Goal: Answer question/provide support: Share knowledge or assist other users

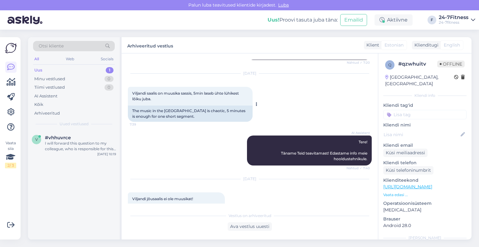
scroll to position [253, 0]
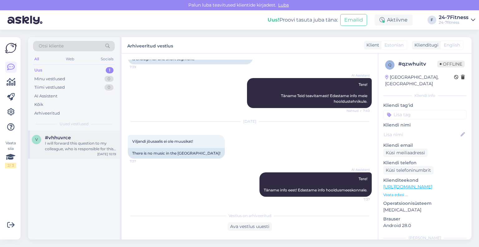
click at [83, 147] on div "I will forward this question to my colleague, who is responsible for this. The …" at bounding box center [80, 145] width 71 height 11
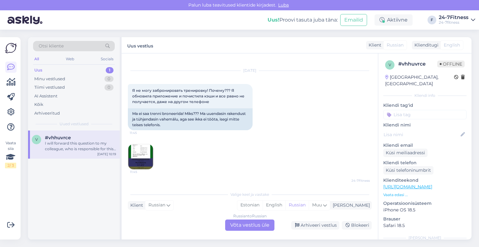
scroll to position [0, 0]
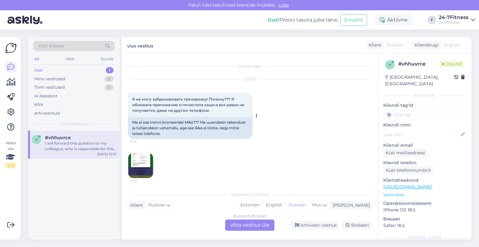
drag, startPoint x: 223, startPoint y: 112, endPoint x: 220, endPoint y: 109, distance: 4.0
click at [218, 109] on div "Я не могу забронировать тренировку! Почему??? Я обновила приложение и почистила…" at bounding box center [190, 105] width 125 height 24
click at [225, 150] on div "[DATE] Я не могу забронировать тренировку! Почему??? Я обновила приложение и по…" at bounding box center [250, 129] width 244 height 112
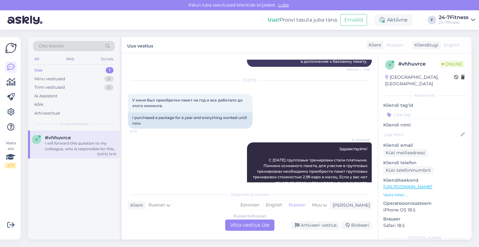
scroll to position [187, 0]
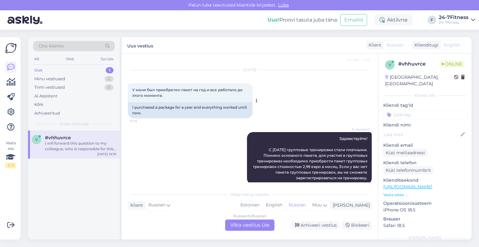
drag, startPoint x: 170, startPoint y: 96, endPoint x: 131, endPoint y: 89, distance: 39.2
click at [131, 89] on div "У меня был приобретен пакет на год и все работало до этого момента. 10:19" at bounding box center [190, 92] width 125 height 19
copy span "У меня был приобретен пакет на год и все работало до этого момента."
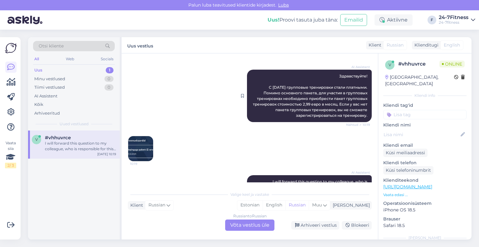
drag, startPoint x: 363, startPoint y: 114, endPoint x: 325, endPoint y: 75, distance: 55.2
click at [325, 75] on div "AI Assistent Здравствуйте! С [DATE] групповые тренировки стали платными. Помимо…" at bounding box center [309, 96] width 125 height 52
copy span "Здравствуйте! С [DATE] групповые тренировки стали платными. Помимо основного па…"
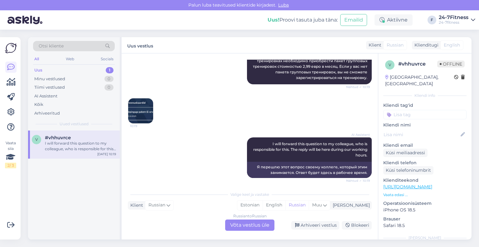
scroll to position [290, 0]
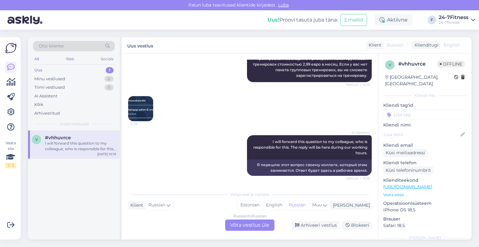
click at [143, 110] on img at bounding box center [140, 108] width 25 height 25
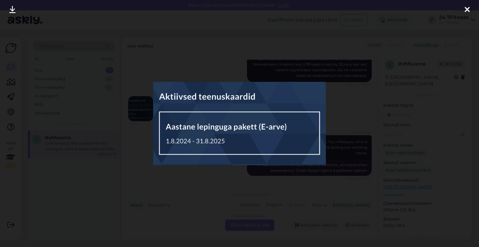
click at [464, 8] on div at bounding box center [467, 10] width 12 height 20
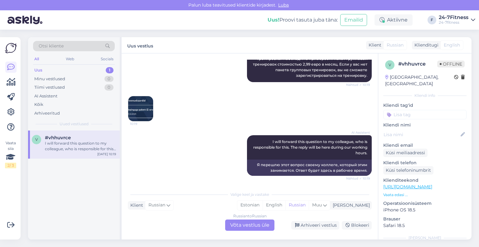
click at [146, 104] on img at bounding box center [140, 108] width 25 height 25
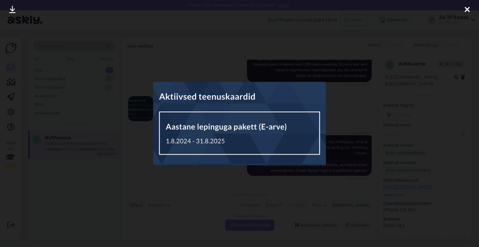
click at [465, 2] on div at bounding box center [467, 10] width 12 height 20
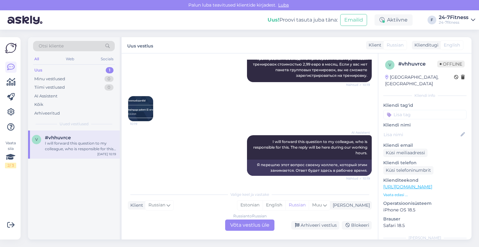
click at [336, 184] on div "Vestlus algas [DATE] Я не могу забронировать тренировку! Почему??? Я обновила п…" at bounding box center [250, 146] width 256 height 186
click at [140, 104] on img at bounding box center [140, 108] width 25 height 25
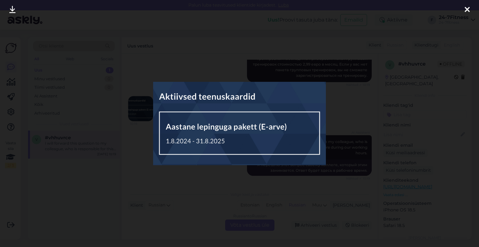
click at [467, 7] on icon at bounding box center [467, 10] width 5 height 8
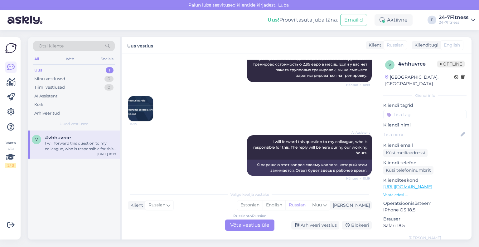
click at [62, 192] on div "v #vhhuvrce I will forward this question to my colleague, who is responsible fo…" at bounding box center [74, 184] width 92 height 109
click at [243, 227] on div "Russian to Russian Võta vestlus üle" at bounding box center [249, 224] width 49 height 11
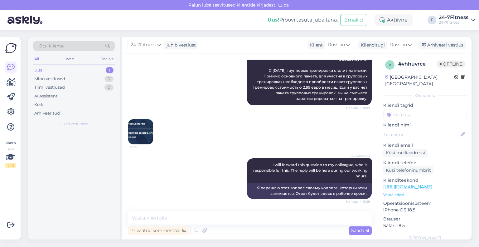
scroll to position [266, 0]
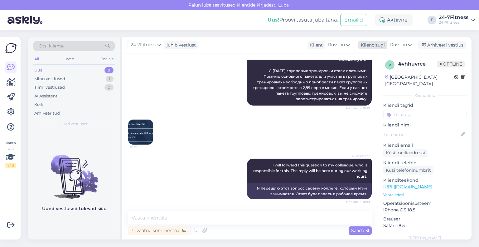
click at [383, 46] on div "Klienditugi" at bounding box center [371, 45] width 27 height 7
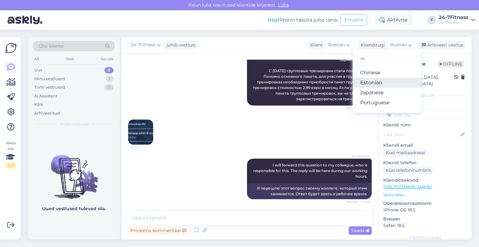
click at [376, 79] on link "Estonian" at bounding box center [387, 83] width 69 height 10
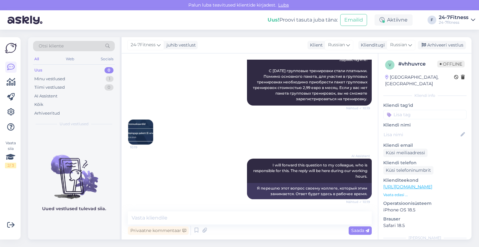
scroll to position [269, 0]
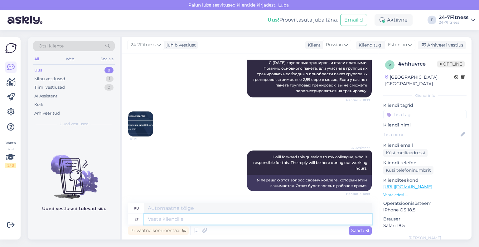
click at [229, 221] on textarea at bounding box center [258, 219] width 228 height 11
paste textarea "Täname Teid pildi eest! Alates [DATE] muutus rühmatreeningutes osalemine tasuli…"
type textarea "Täname Teid pildi eest! Alates [DATE] muutus rühmatreeningutes osalemine tasuli…"
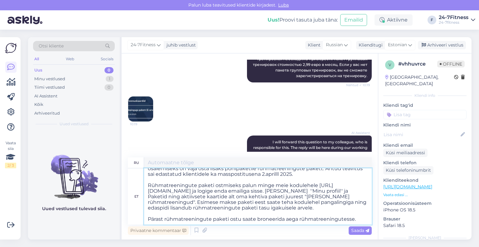
scroll to position [6, 0]
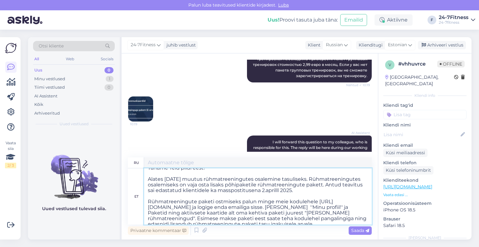
type textarea "Loremip do sitametcon! A 24.03.6756 elitsed d eiusmodte incididuntu labor etdol…"
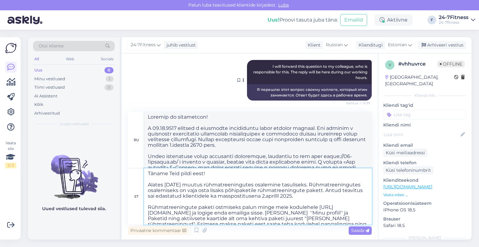
scroll to position [360, 0]
type textarea "Täname Teid pildi eest! Alates [DATE] muutus rühmatreeningutes osalemine tasuli…"
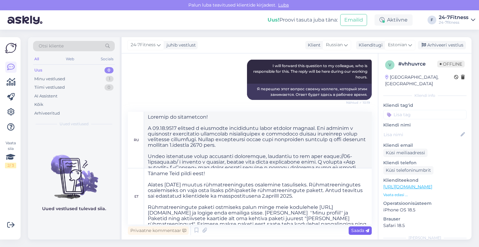
click at [362, 232] on span "Saada" at bounding box center [360, 230] width 18 height 6
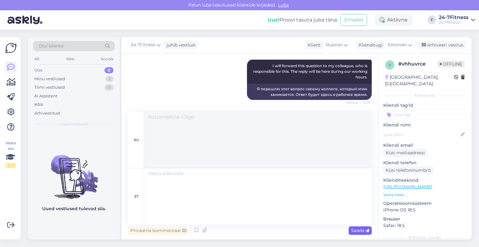
scroll to position [508, 0]
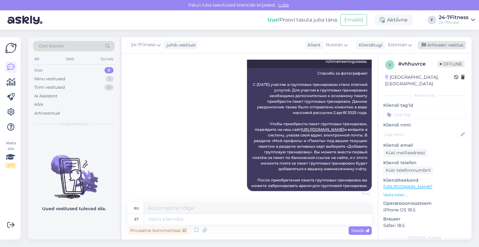
click at [429, 44] on div "Arhiveeri vestlus" at bounding box center [442, 45] width 48 height 8
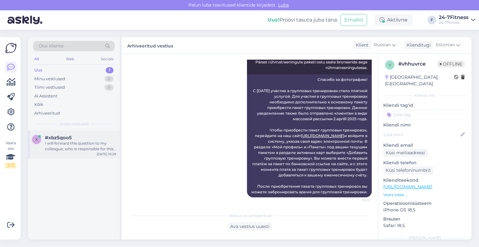
click at [72, 146] on div "I will forward this question to my colleague, who is responsible for this. The …" at bounding box center [80, 145] width 71 height 11
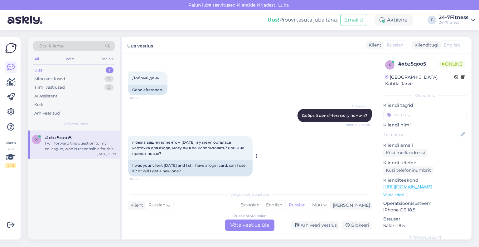
scroll to position [31, 0]
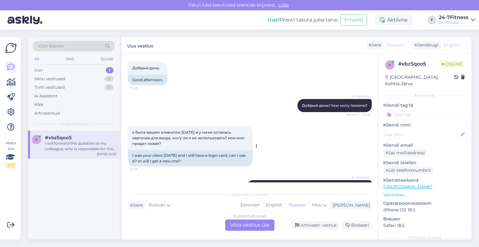
drag, startPoint x: 172, startPoint y: 143, endPoint x: 129, endPoint y: 132, distance: 44.8
click at [129, 132] on div "я была вашим клиентом [DATE] и у меня осталась карточка для входа, могу ли я ее…" at bounding box center [190, 138] width 125 height 24
copy span "я была вашим клиентом [DATE] и у меня осталась карточка для входа, могу ли я ее…"
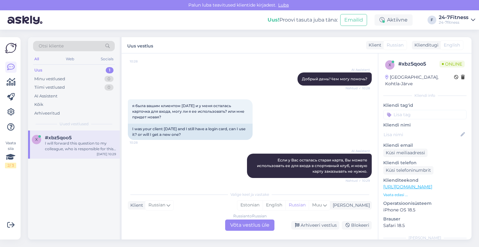
scroll to position [94, 0]
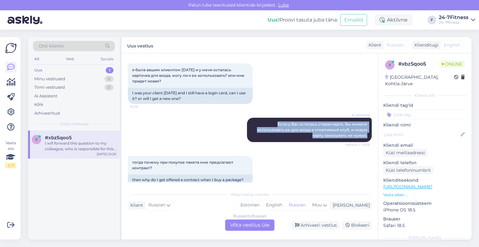
drag, startPoint x: 363, startPoint y: 134, endPoint x: 262, endPoint y: 117, distance: 102.3
click at [262, 117] on div "AI Assistent Если у Вас осталась старая карта, Вы можете использовать ее для вх…" at bounding box center [250, 130] width 244 height 38
copy span "Если у Вас осталась старая карта, Вы можете использовать ее для входа в спортив…"
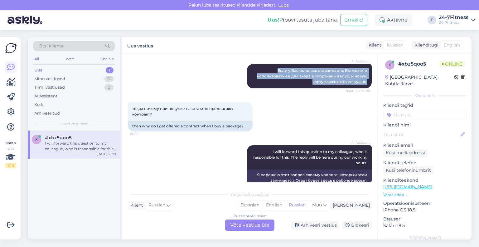
scroll to position [156, 0]
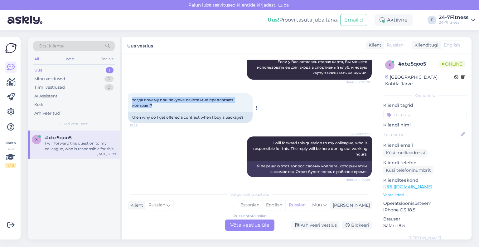
drag, startPoint x: 158, startPoint y: 105, endPoint x: 133, endPoint y: 99, distance: 26.4
click at [133, 99] on div "тогда почему при покупке пакета мне предлагают контракт? 10:29" at bounding box center [190, 102] width 125 height 19
copy span "тогда почему при покупке пакета мне предлагают контракт?"
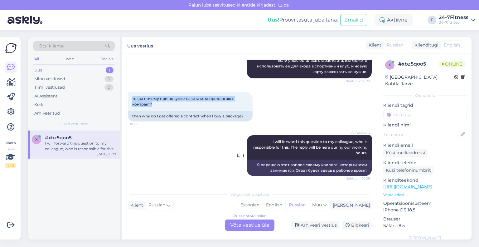
scroll to position [157, 0]
click at [259, 224] on div "Russian to Russian Võta vestlus üle" at bounding box center [249, 224] width 49 height 11
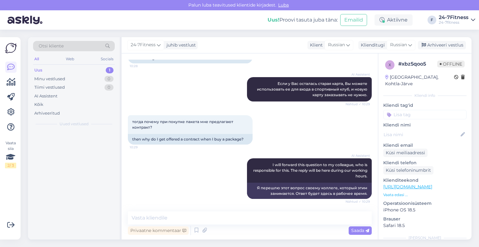
scroll to position [134, 0]
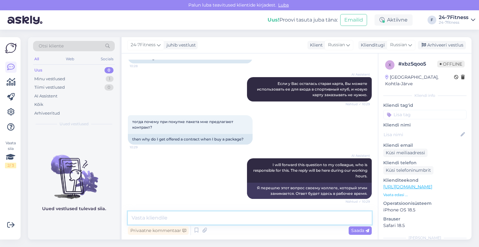
click at [239, 215] on textarea at bounding box center [250, 217] width 244 height 13
click at [381, 45] on div "Klienditugi" at bounding box center [371, 45] width 27 height 7
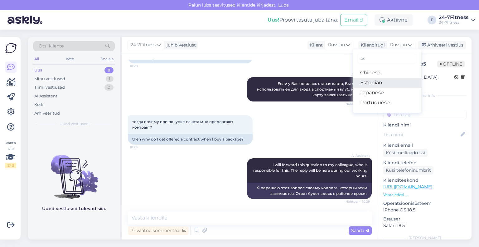
click at [372, 84] on link "Estonian" at bounding box center [387, 83] width 69 height 10
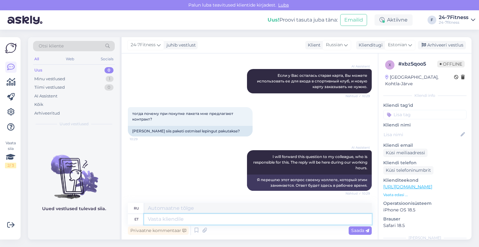
click at [214, 221] on textarea at bounding box center [258, 219] width 228 height 11
paste textarea "Tere! Spordiklubisse saab siseneda kehtiva paketi olemasolul. Plastikkaart on m…"
type textarea "Tere! Spordiklubisse saab siseneda kehtiva paketi olemasolul. Plastikkaart on m…"
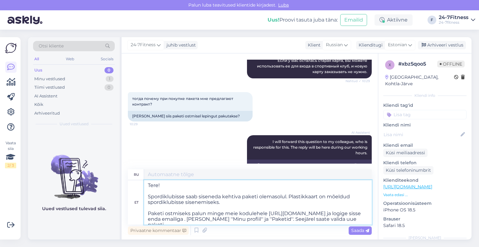
type textarea "Здравствуйте! Вы можете войти в спортивный клуб, если у вас есть действующий па…"
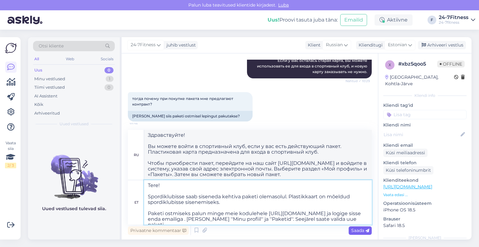
type textarea "Tere! Spordiklubisse saab siseneda kehtiva paketi olemasolul. Plastikkaart on m…"
click at [359, 231] on span "Saada" at bounding box center [360, 230] width 18 height 6
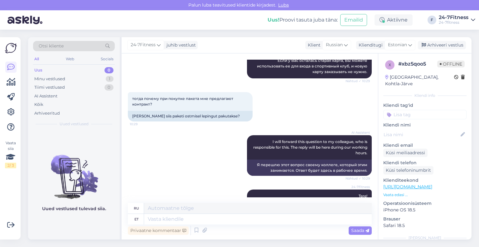
scroll to position [286, 0]
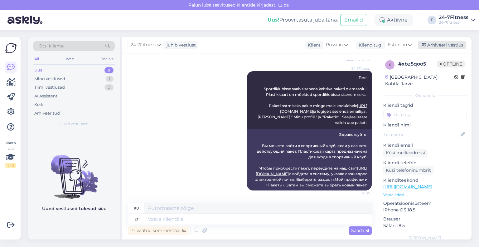
click at [428, 44] on div "Arhiveeri vestlus" at bounding box center [442, 45] width 48 height 8
